Goal: Information Seeking & Learning: Check status

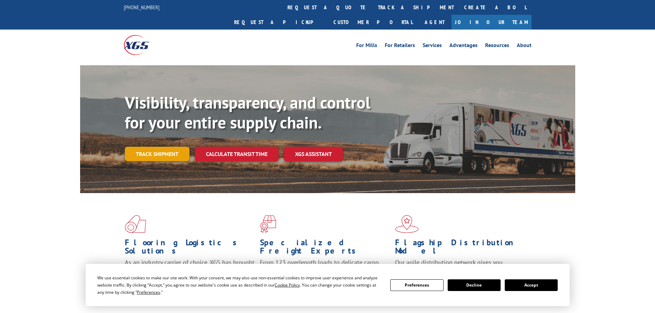
click at [155, 147] on link "Track shipment" at bounding box center [157, 154] width 65 height 14
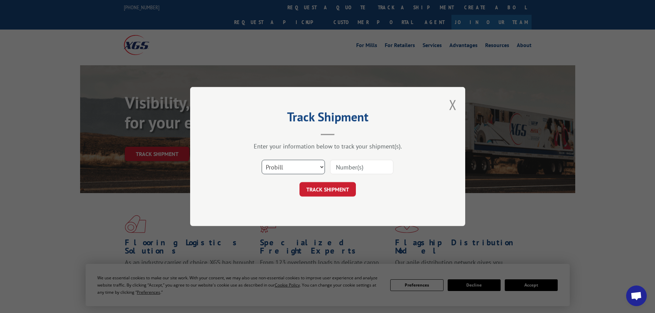
click at [280, 168] on select "Select category... Probill BOL PO" at bounding box center [293, 167] width 63 height 14
select select "po"
click at [262, 160] on select "Select category... Probill BOL PO" at bounding box center [293, 167] width 63 height 14
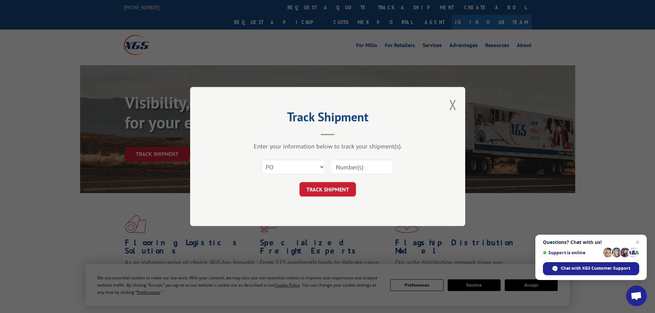
click at [344, 166] on input at bounding box center [361, 167] width 63 height 14
paste input "22533252"
type input "22533252"
click at [336, 191] on button "TRACK SHIPMENT" at bounding box center [328, 189] width 56 height 14
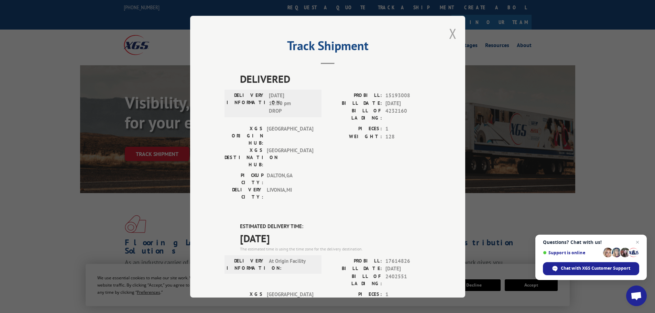
click at [449, 33] on button "Close modal" at bounding box center [453, 33] width 8 height 18
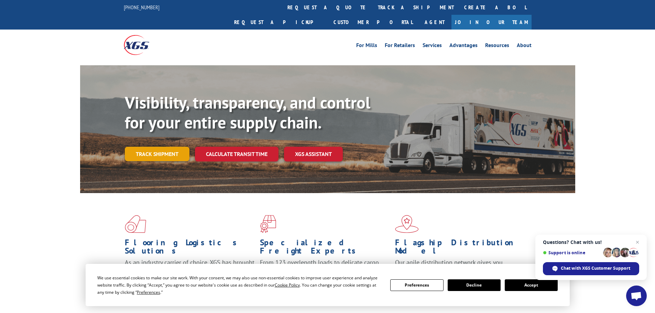
click at [159, 147] on link "Track shipment" at bounding box center [157, 154] width 65 height 14
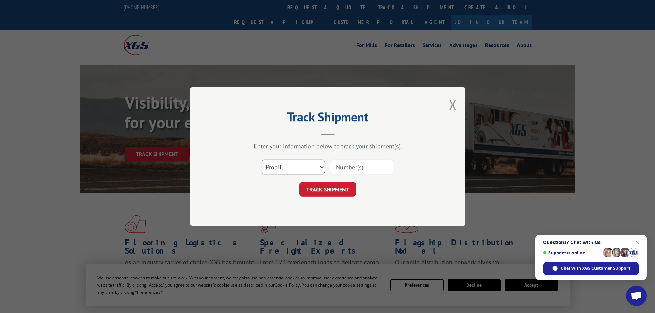
click at [296, 171] on select "Select category... Probill BOL PO" at bounding box center [293, 167] width 63 height 14
select select "po"
click at [262, 160] on select "Select category... Probill BOL PO" at bounding box center [293, 167] width 63 height 14
click at [340, 167] on input at bounding box center [361, 167] width 63 height 14
paste input "22533255"
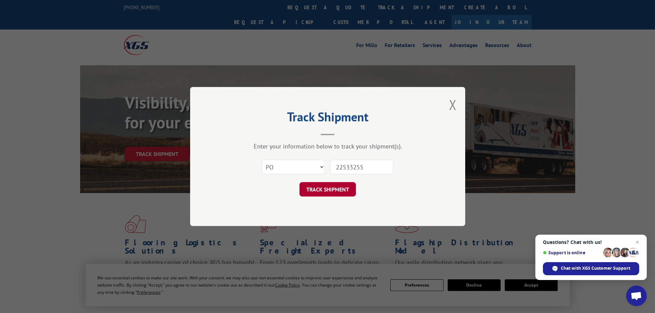
type input "22533255"
click at [328, 191] on button "TRACK SHIPMENT" at bounding box center [328, 189] width 56 height 14
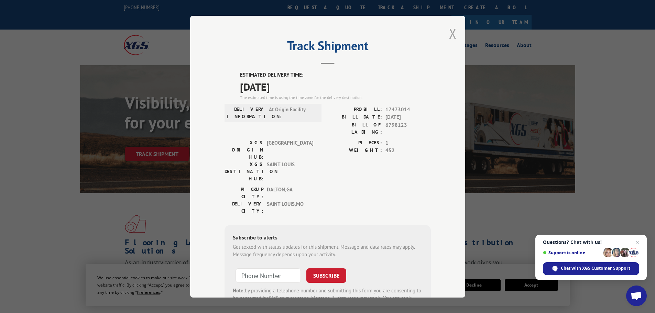
click at [450, 30] on button "Close modal" at bounding box center [453, 33] width 8 height 18
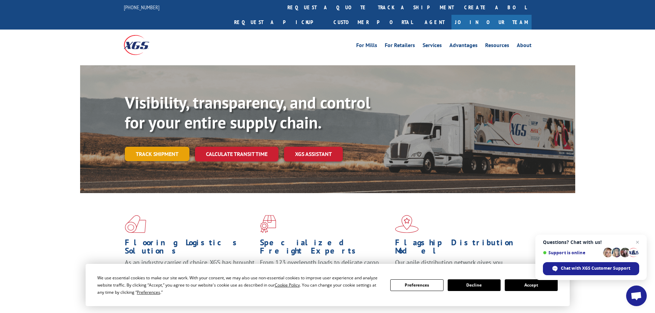
click at [156, 147] on link "Track shipment" at bounding box center [157, 154] width 65 height 14
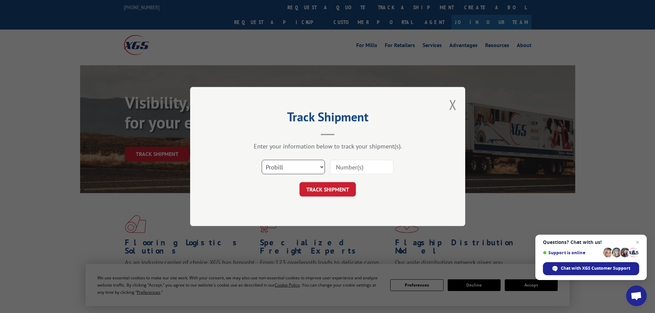
click at [279, 168] on select "Select category... Probill BOL PO" at bounding box center [293, 167] width 63 height 14
select select "po"
click at [262, 160] on select "Select category... Probill BOL PO" at bounding box center [293, 167] width 63 height 14
click at [335, 174] on input at bounding box center [361, 167] width 63 height 14
paste input "22533263"
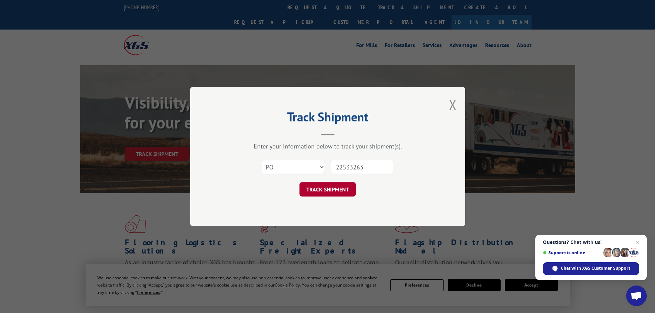
type input "22533263"
click at [318, 191] on button "TRACK SHIPMENT" at bounding box center [328, 189] width 56 height 14
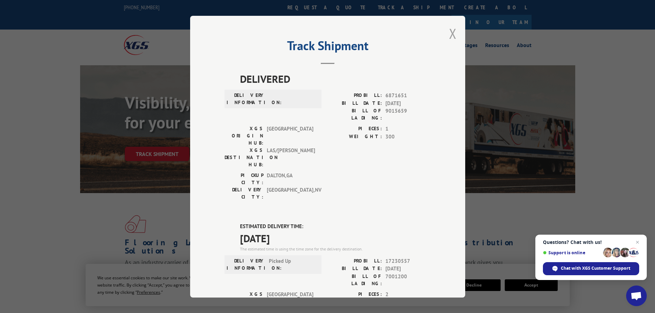
click at [452, 35] on button "Close modal" at bounding box center [453, 33] width 8 height 18
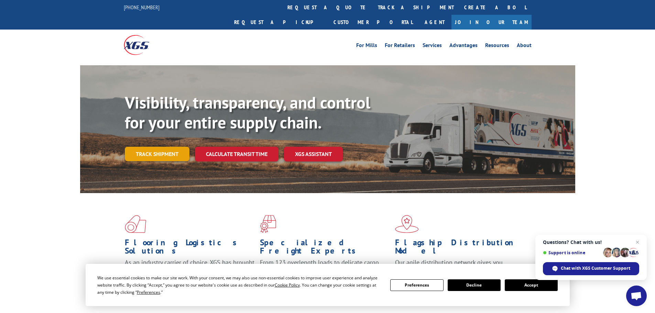
click at [167, 147] on link "Track shipment" at bounding box center [157, 154] width 65 height 14
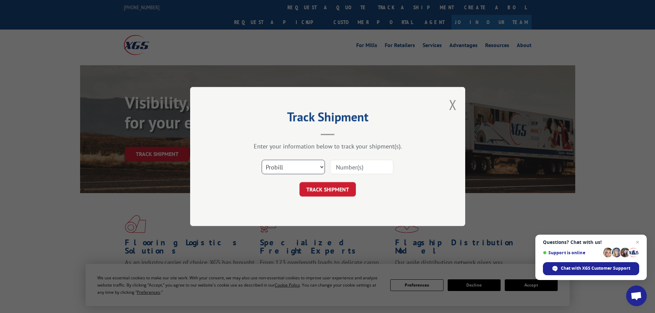
click at [279, 170] on select "Select category... Probill BOL PO" at bounding box center [293, 167] width 63 height 14
select select "po"
click at [262, 160] on select "Select category... Probill BOL PO" at bounding box center [293, 167] width 63 height 14
click at [337, 167] on input at bounding box center [361, 167] width 63 height 14
paste input "22533229"
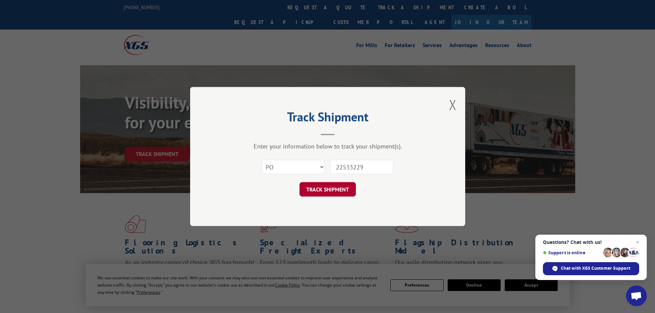
type input "22533229"
click at [329, 194] on button "TRACK SHIPMENT" at bounding box center [328, 189] width 56 height 14
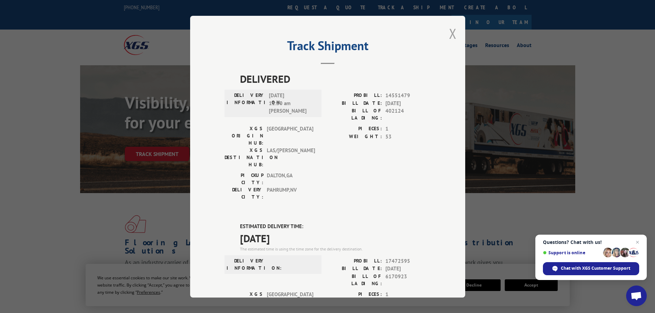
click at [450, 30] on button "Close modal" at bounding box center [453, 33] width 8 height 18
